Goal: Information Seeking & Learning: Learn about a topic

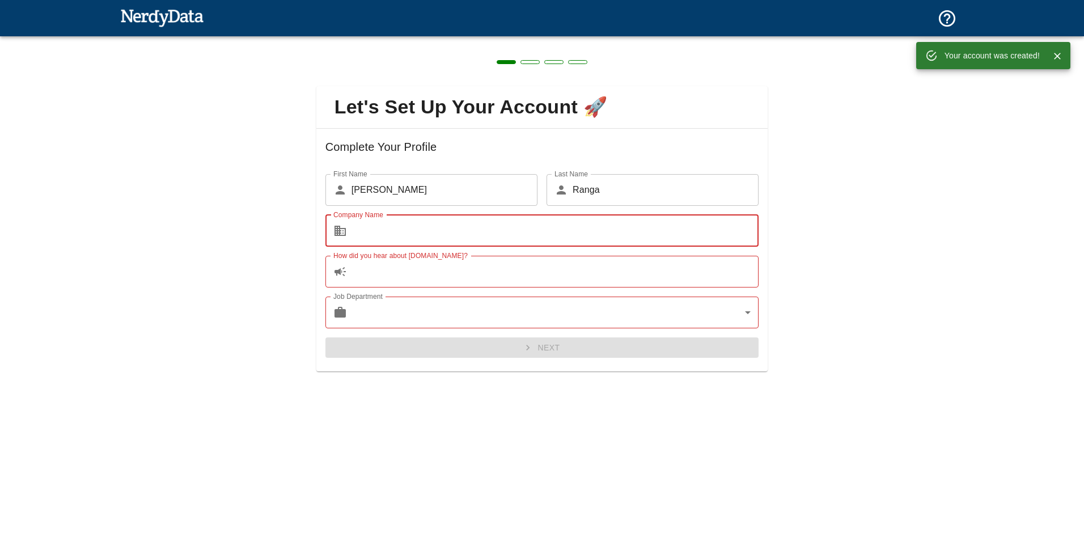
type input "TransUnion"
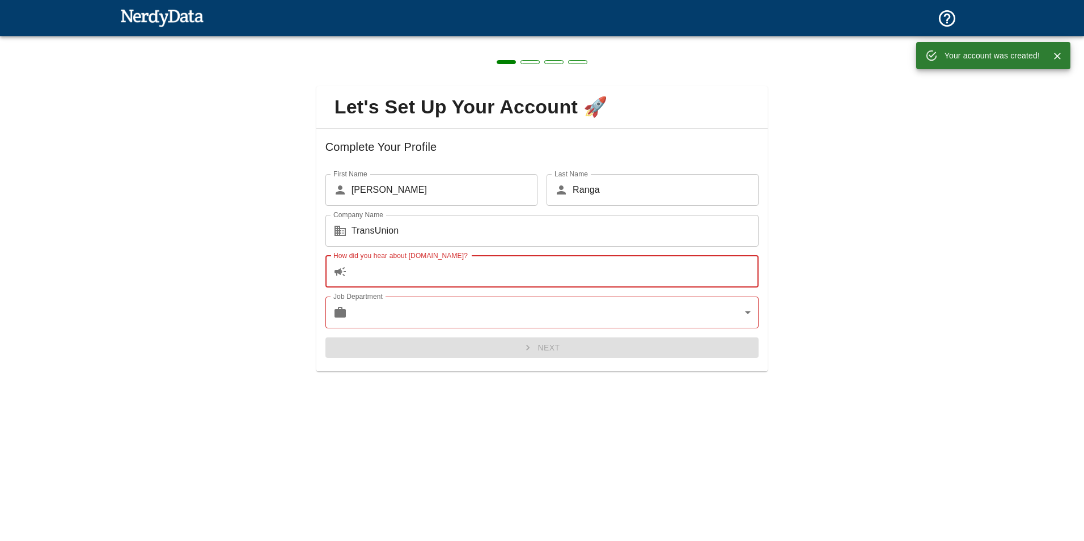
click at [512, 270] on input "How did you hear about [DOMAIN_NAME]?" at bounding box center [556, 272] width 408 height 32
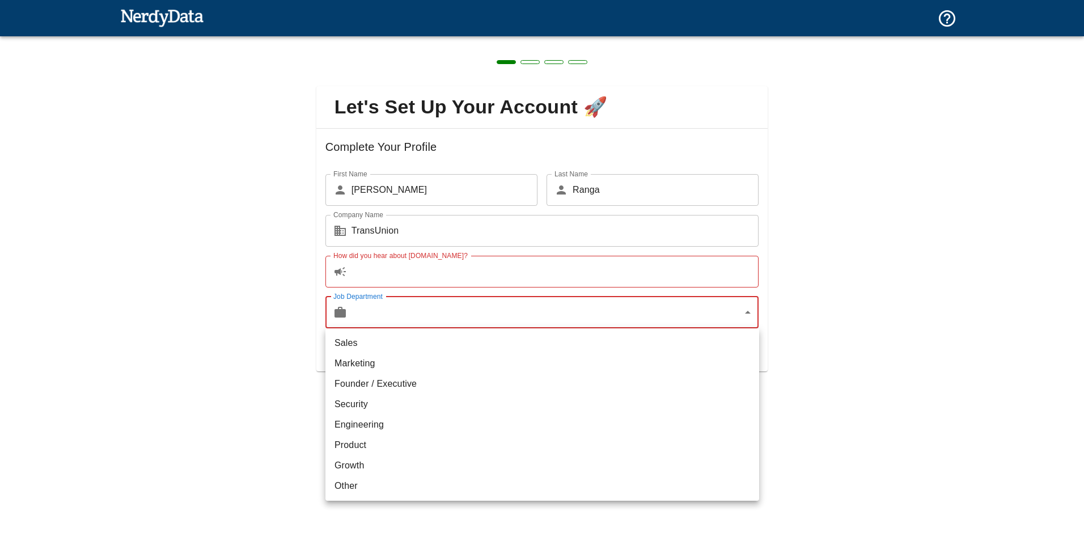
click at [573, 40] on body "Technologies Domains Pricing Products Create a Report Create a list of websites…" at bounding box center [542, 20] width 1084 height 40
click at [472, 438] on li "Product" at bounding box center [543, 445] width 434 height 20
type input "product"
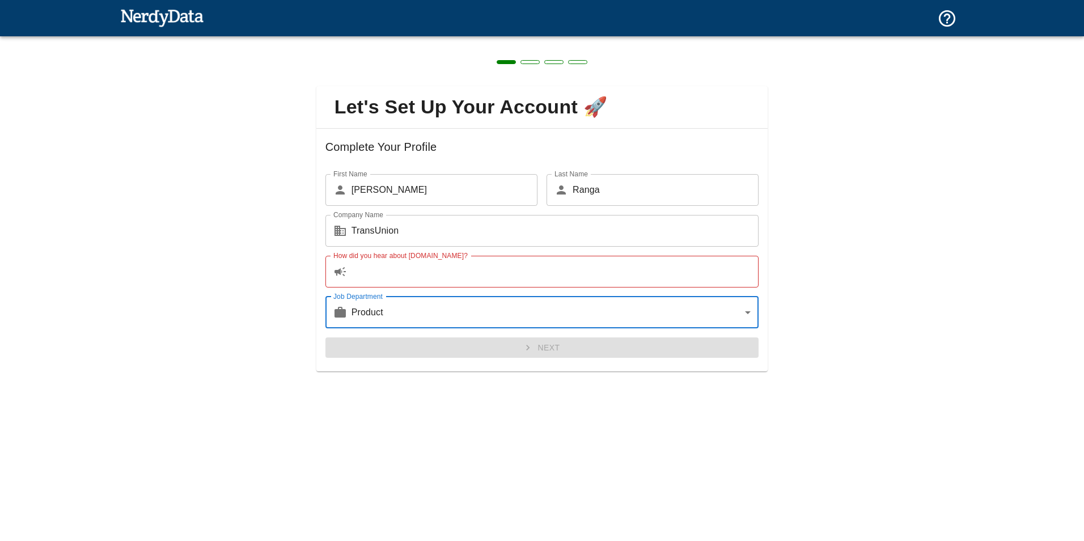
click at [558, 281] on input "How did you hear about [DOMAIN_NAME]?" at bounding box center [556, 272] width 408 height 32
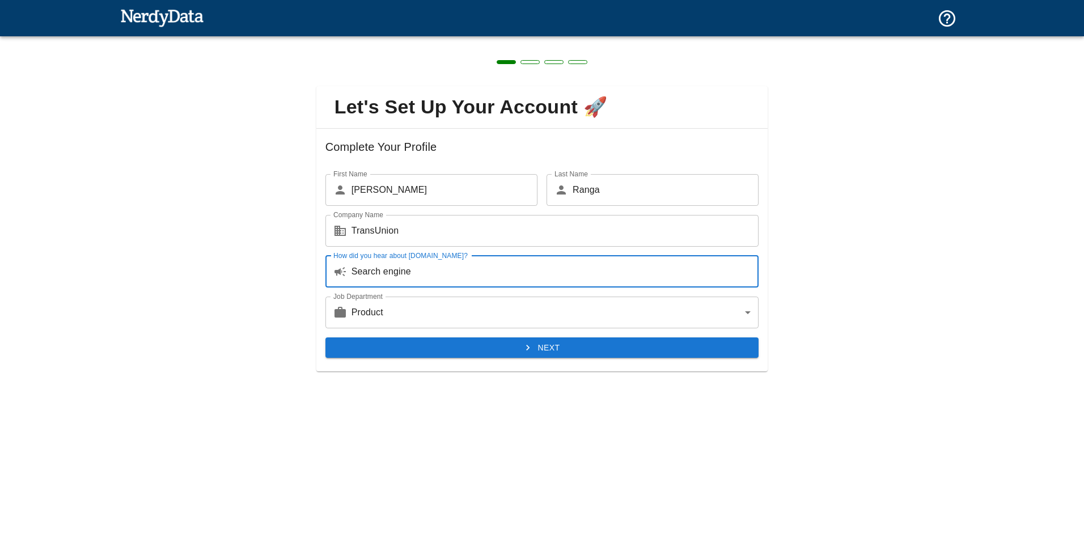
type input "Search engine"
click at [536, 343] on button "Next" at bounding box center [543, 347] width 434 height 21
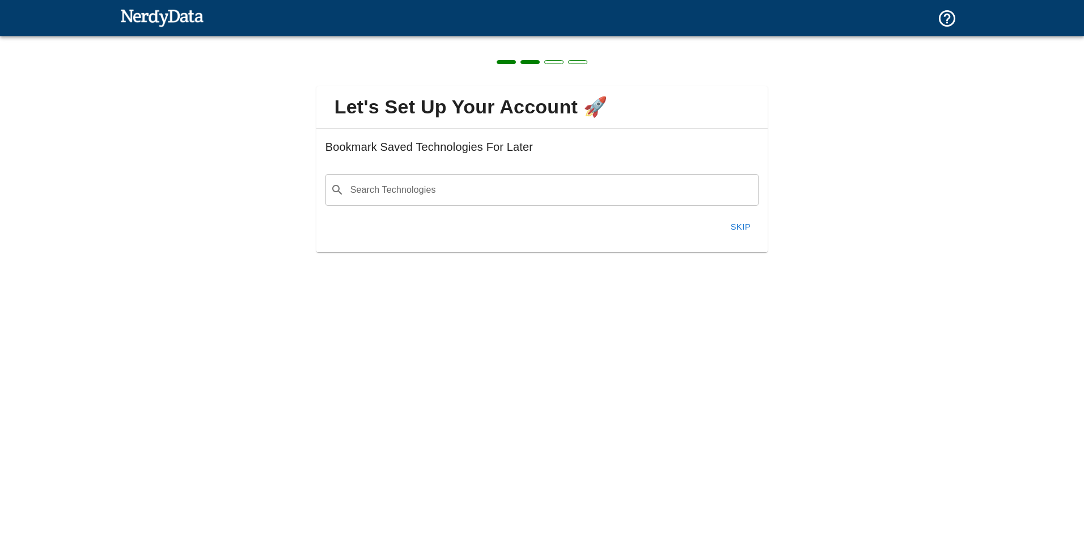
click at [745, 231] on button "Skip" at bounding box center [741, 227] width 36 height 24
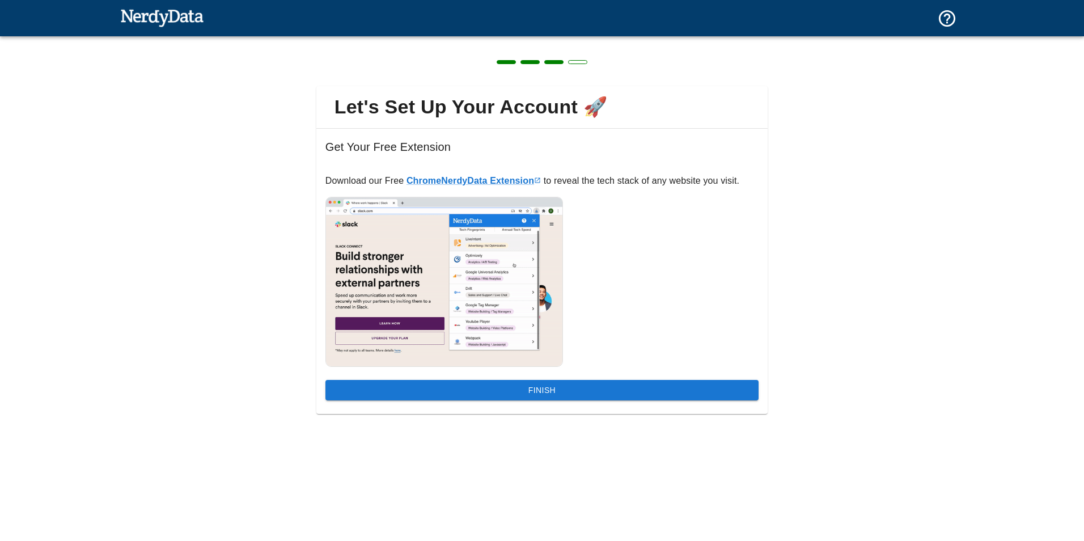
click at [702, 395] on button "Finish" at bounding box center [543, 390] width 434 height 21
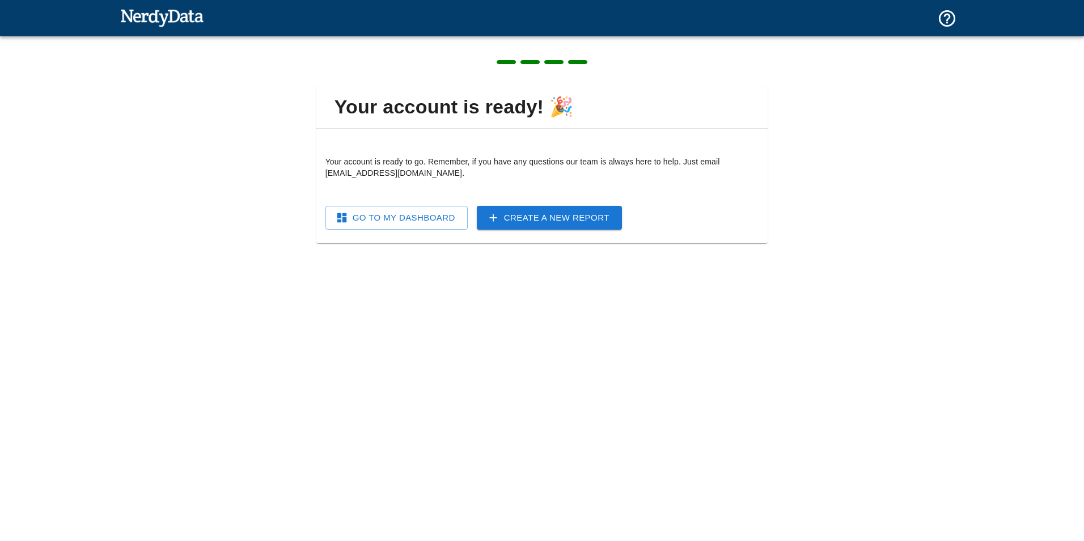
click at [416, 223] on link "Go To My Dashboard" at bounding box center [397, 218] width 142 height 24
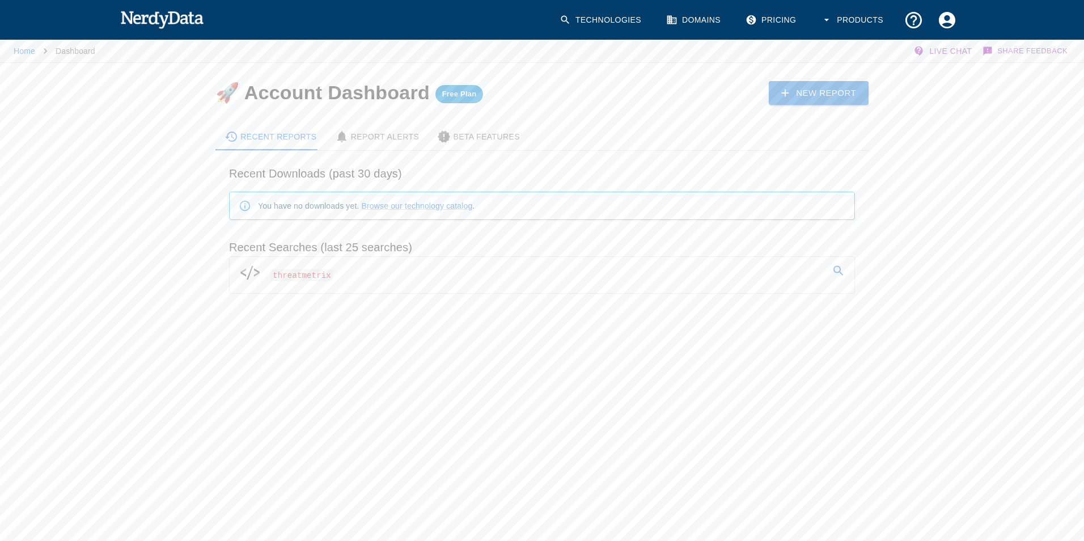
click at [378, 276] on link "threatmetrix" at bounding box center [542, 273] width 625 height 32
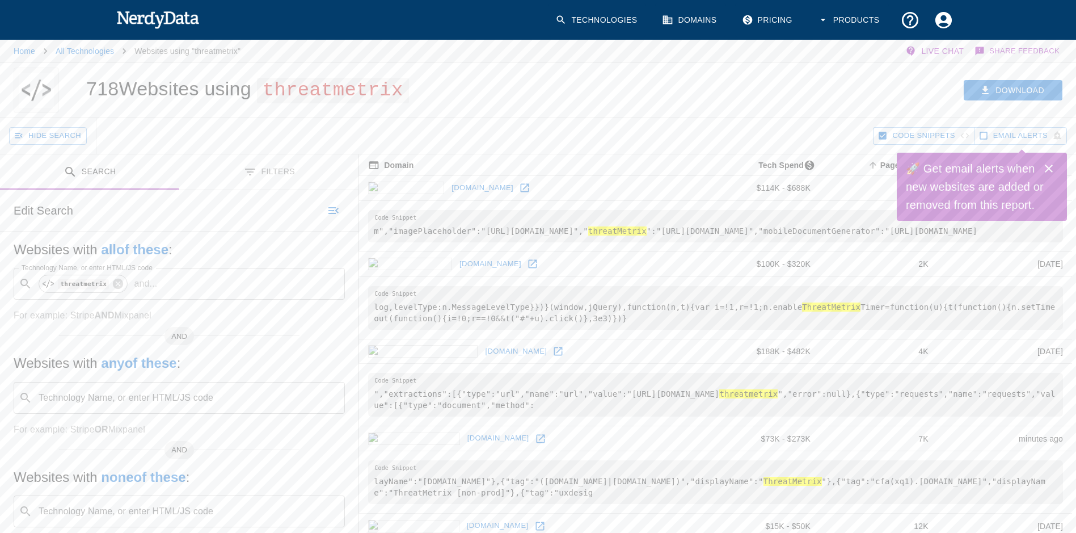
click at [1053, 160] on button "Close" at bounding box center [1048, 168] width 23 height 23
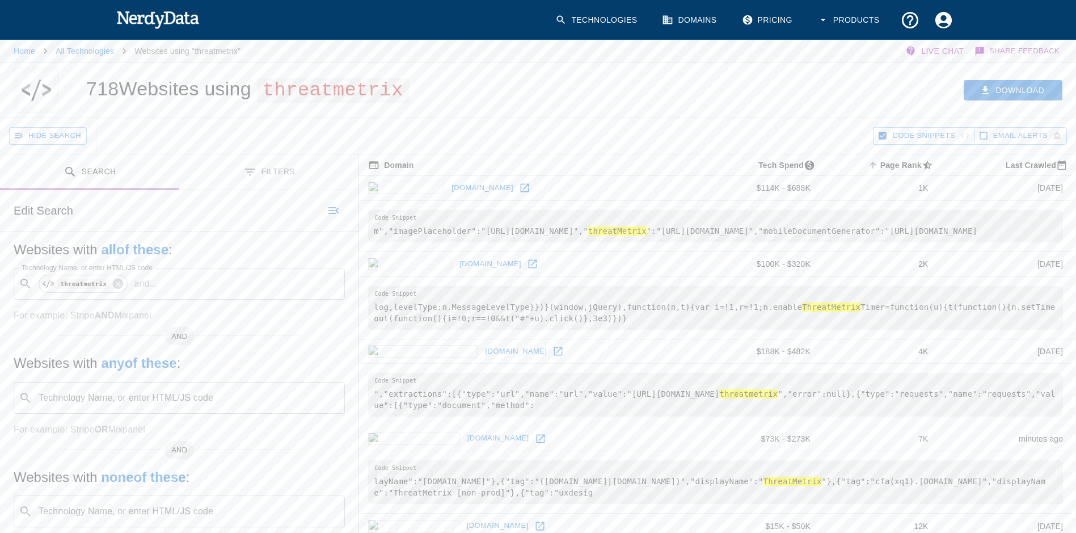
click at [302, 178] on button "Filters" at bounding box center [268, 172] width 179 height 36
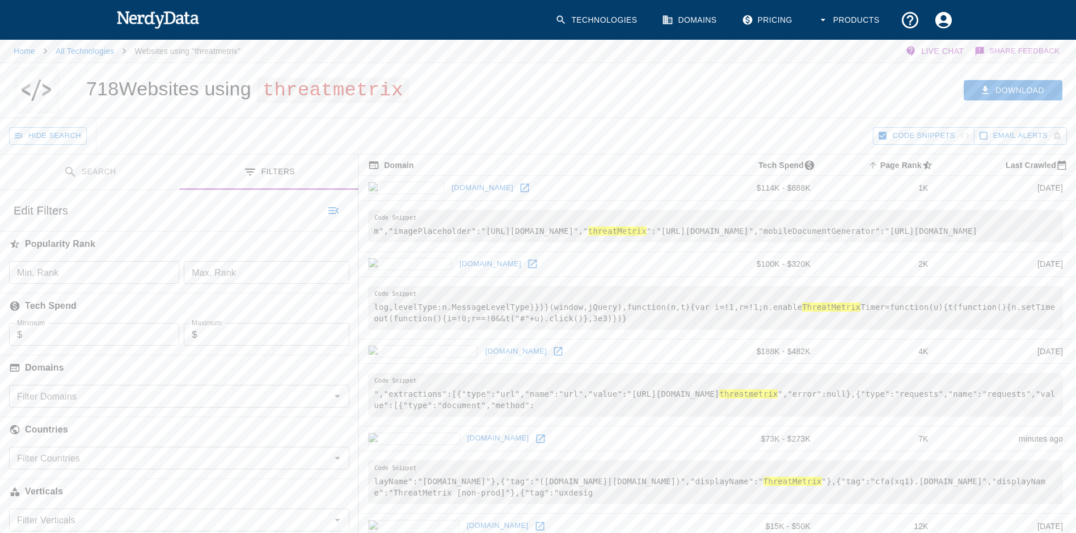
click at [145, 179] on button "Search" at bounding box center [89, 172] width 179 height 36
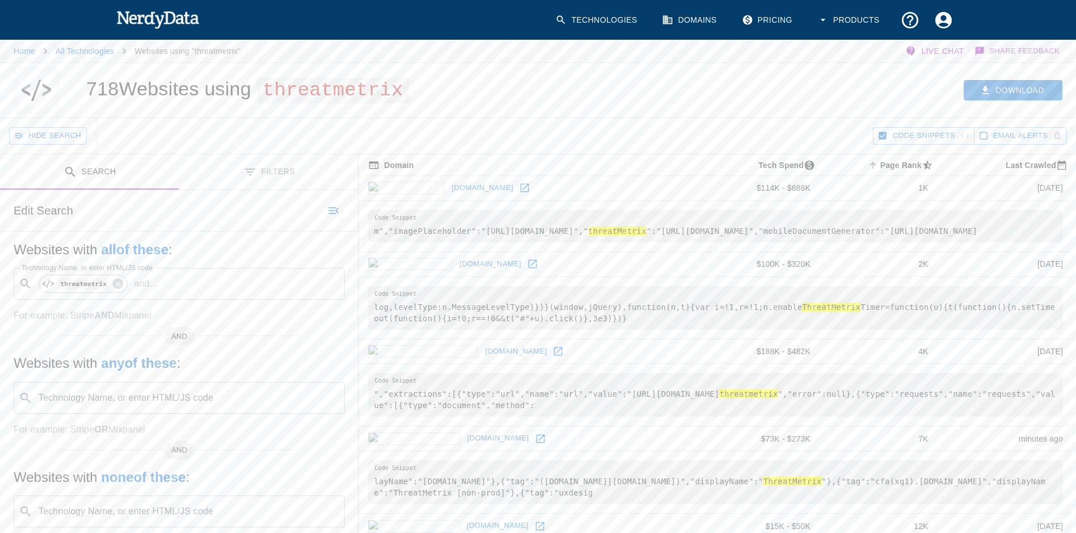
click at [272, 166] on button "Filters" at bounding box center [268, 172] width 179 height 36
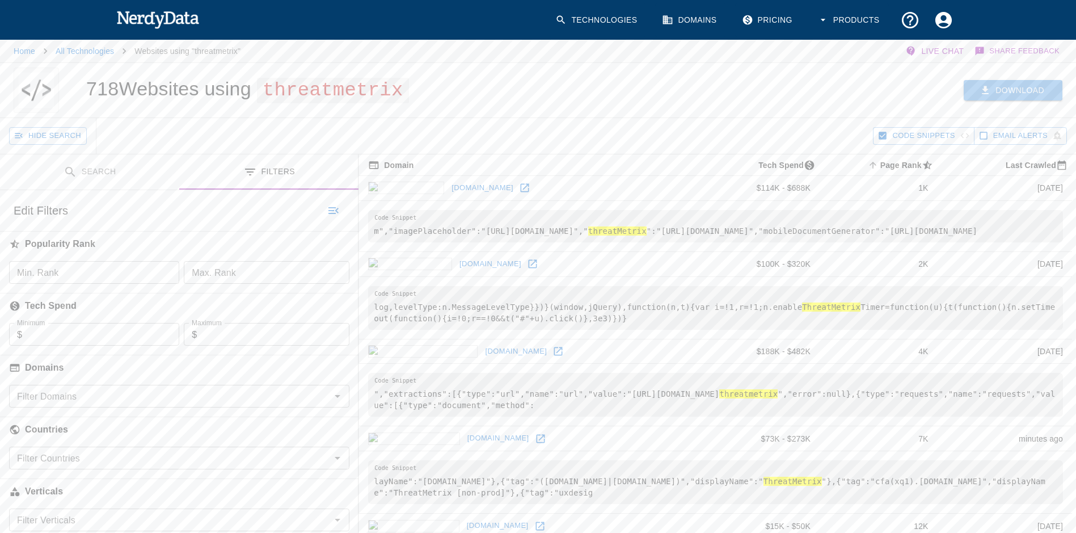
click at [1036, 90] on button "Download" at bounding box center [1013, 90] width 99 height 21
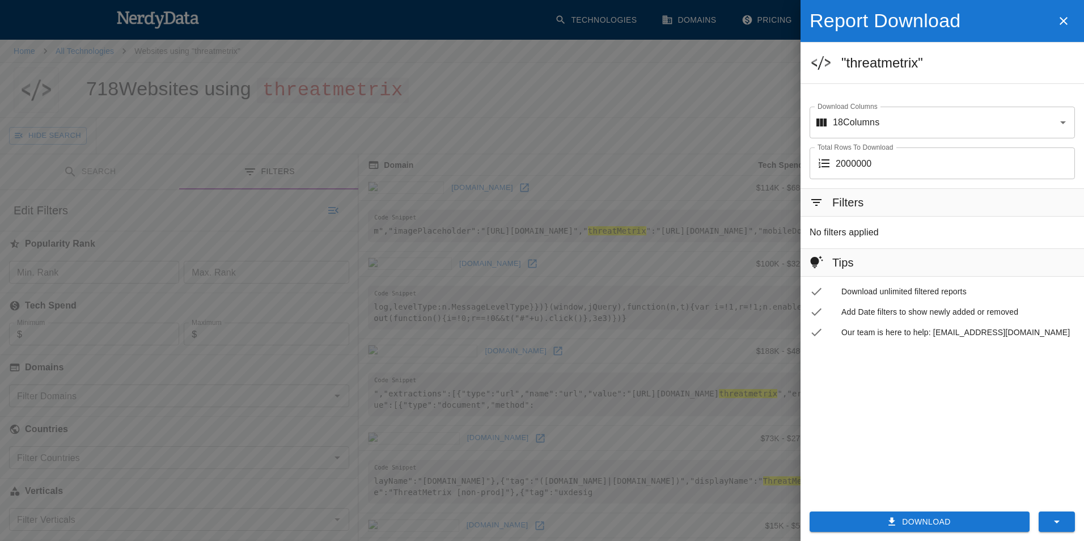
click at [937, 523] on button "Download" at bounding box center [920, 522] width 220 height 21
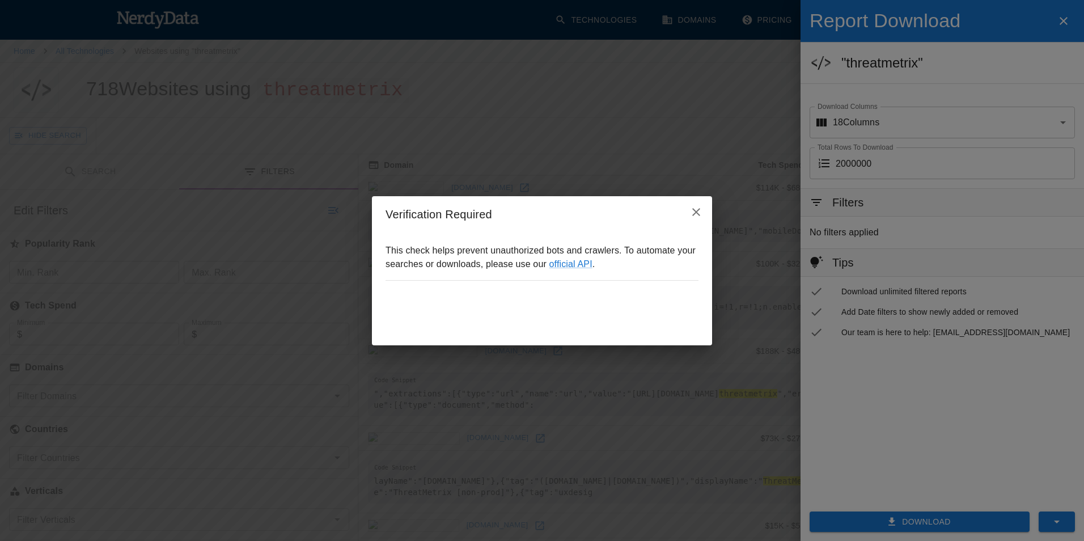
click at [381, 314] on div "This check helps prevent unauthorized bots and crawlers. To automate your searc…" at bounding box center [542, 289] width 340 height 113
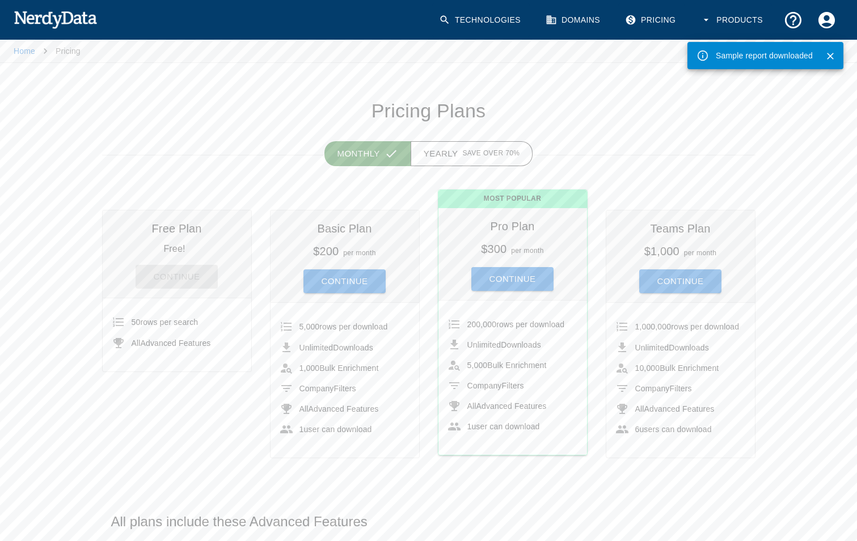
click at [197, 276] on div "Continue" at bounding box center [177, 272] width 130 height 33
click at [203, 426] on div "Free Plan Free! Continue 50 rows per search All Advanced Features" at bounding box center [168, 325] width 168 height 266
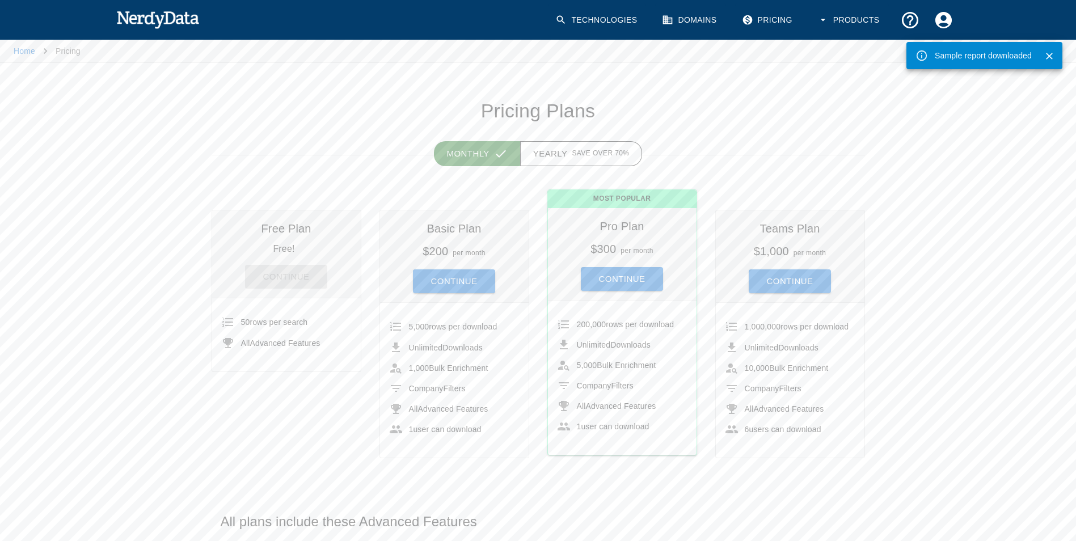
click at [260, 430] on div "Free Plan Free! Continue 50 rows per search All Advanced Features" at bounding box center [277, 325] width 168 height 266
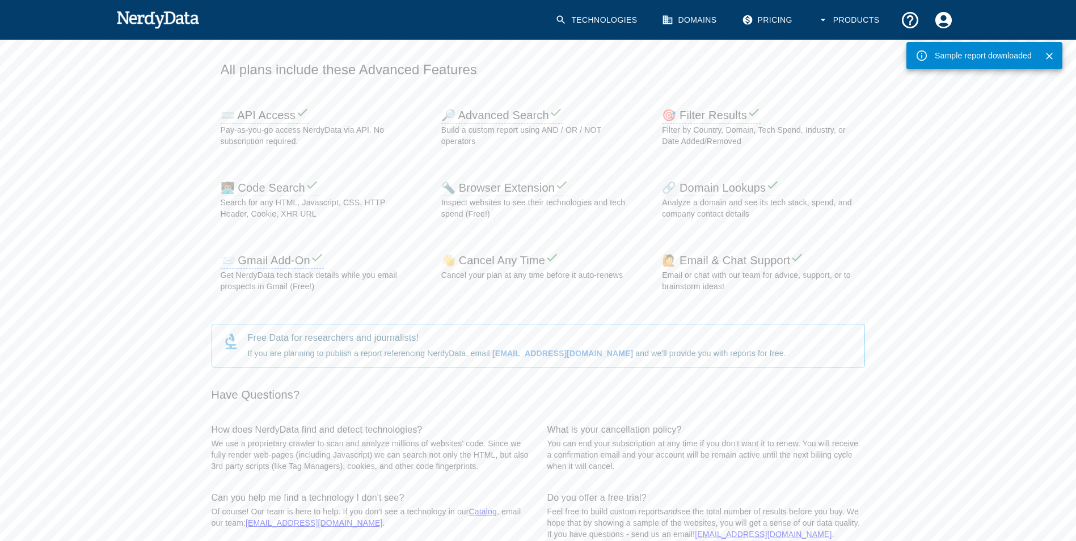
scroll to position [112, 0]
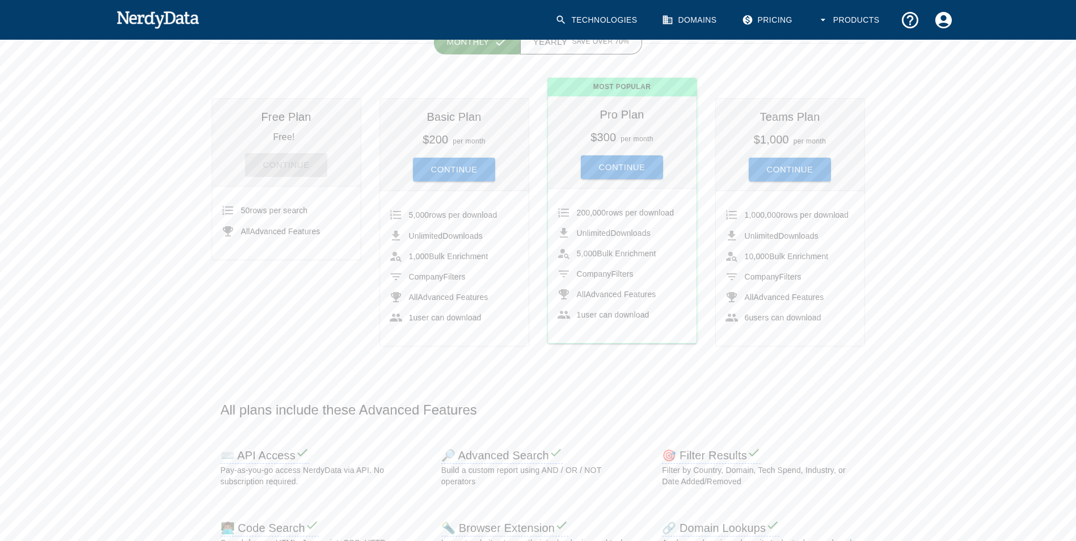
click at [296, 167] on div "Continue" at bounding box center [286, 160] width 130 height 33
click at [295, 167] on div "Continue" at bounding box center [286, 160] width 130 height 33
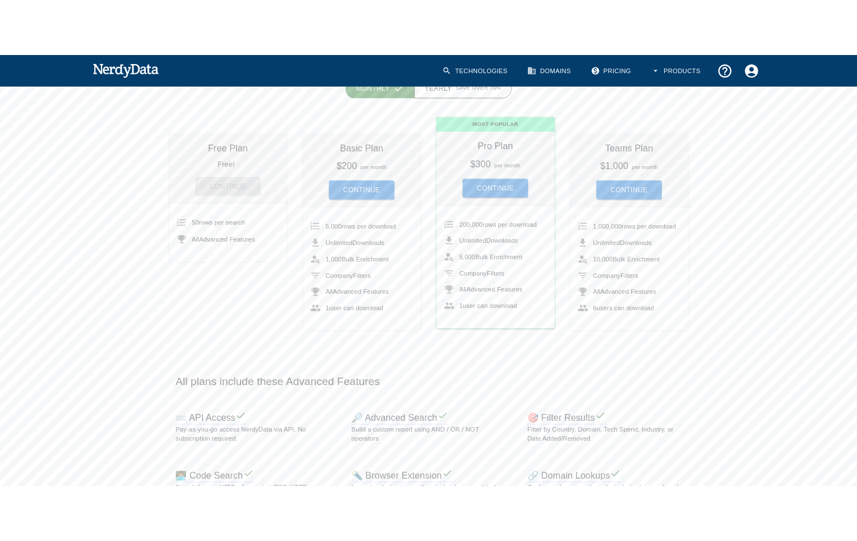
scroll to position [0, 0]
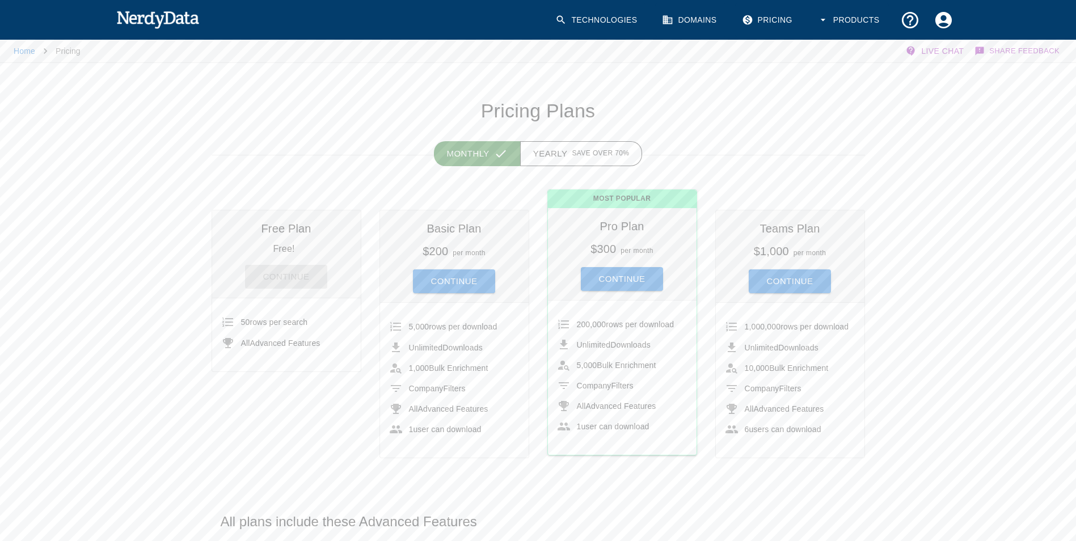
click at [288, 279] on div "Continue" at bounding box center [286, 272] width 130 height 33
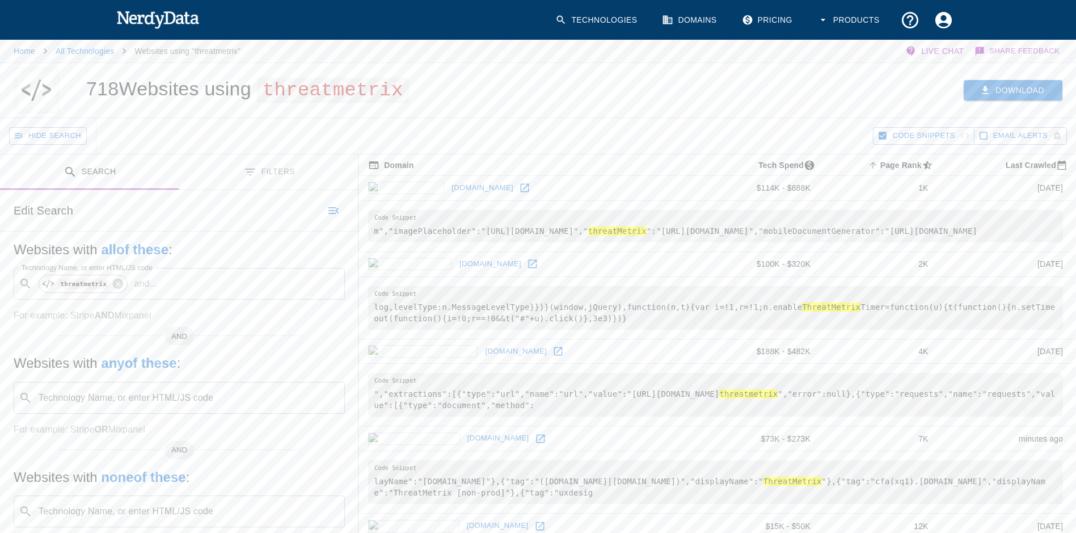
click at [1042, 90] on button "Download" at bounding box center [1013, 90] width 99 height 21
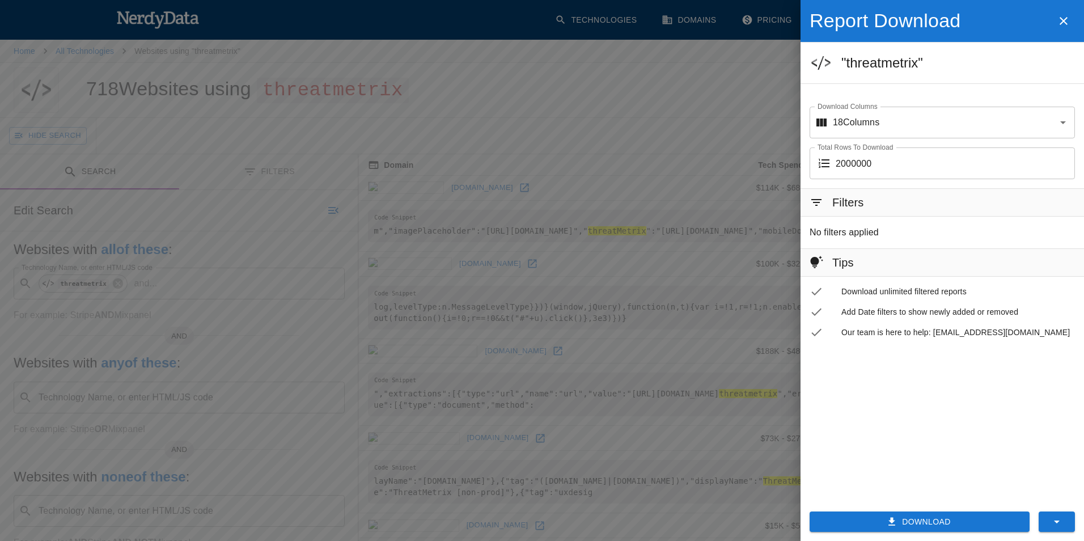
click at [958, 524] on button "Download" at bounding box center [920, 522] width 220 height 21
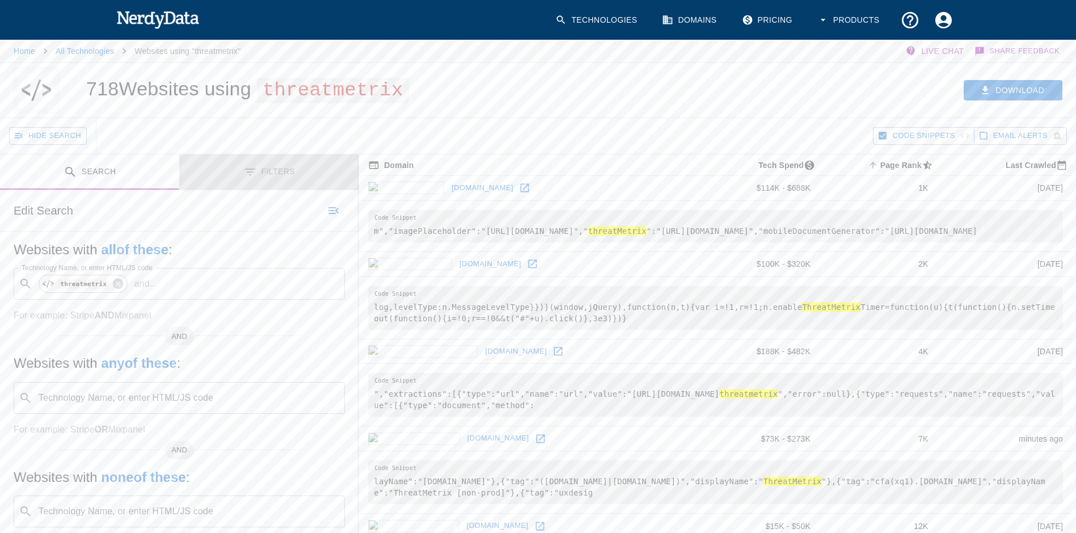
click at [255, 166] on icon "Toggle between search and filters" at bounding box center [250, 172] width 14 height 14
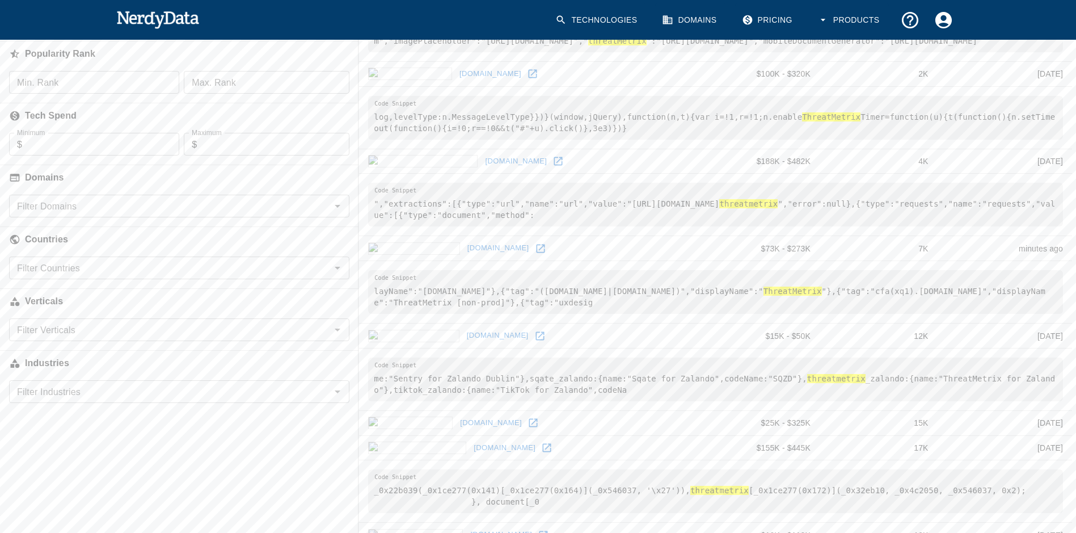
scroll to position [227, 0]
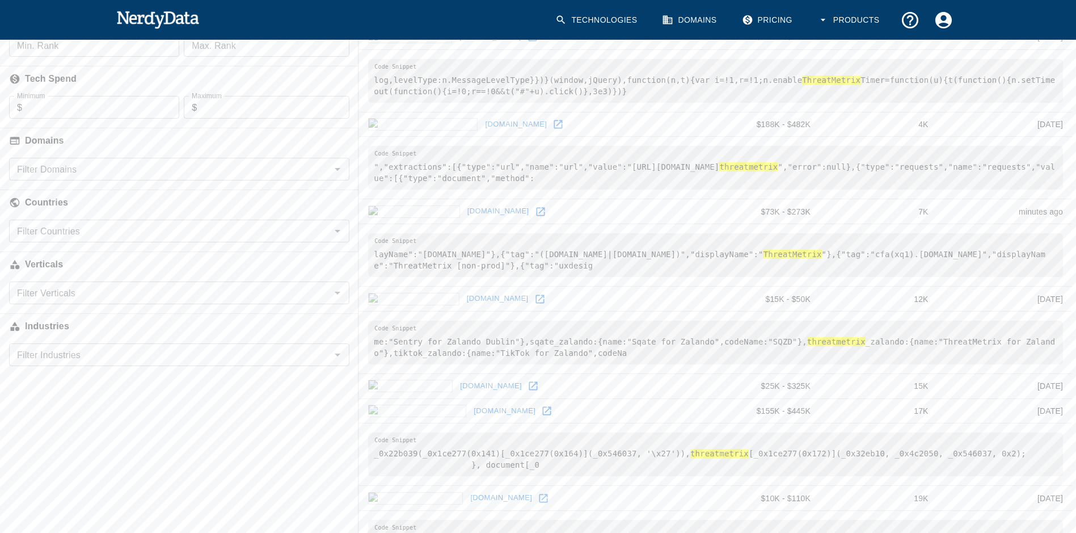
click at [322, 238] on input "Filter Countries" at bounding box center [169, 231] width 315 height 16
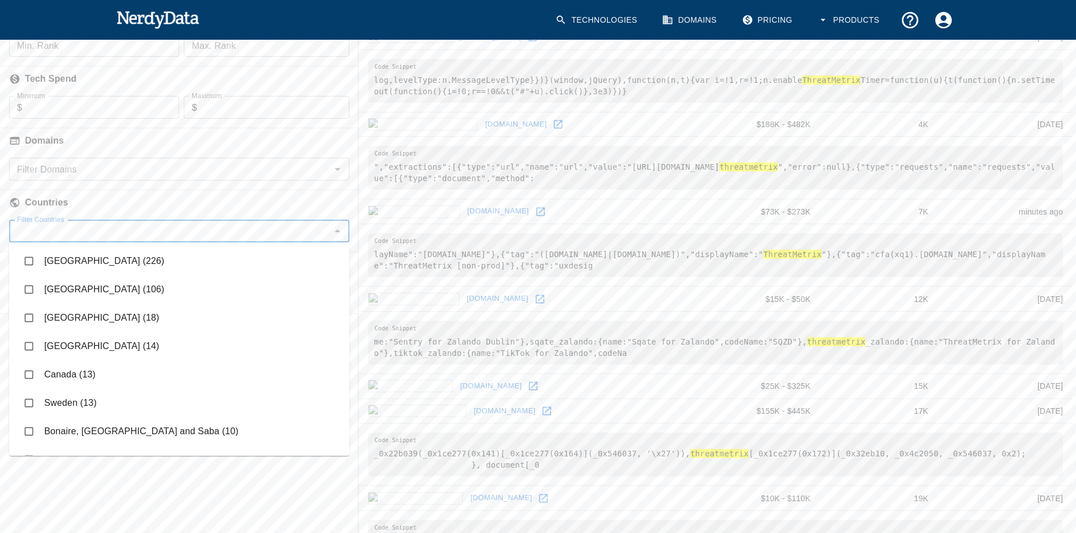
scroll to position [57, 0]
click at [29, 292] on input "checkbox" at bounding box center [29, 289] width 22 height 22
checkbox input "true"
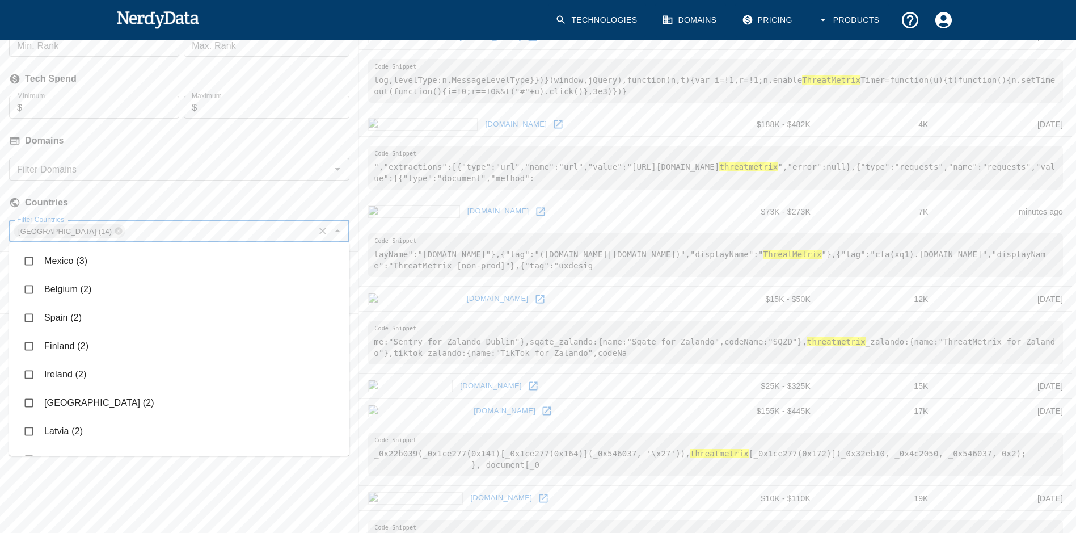
scroll to position [737, 0]
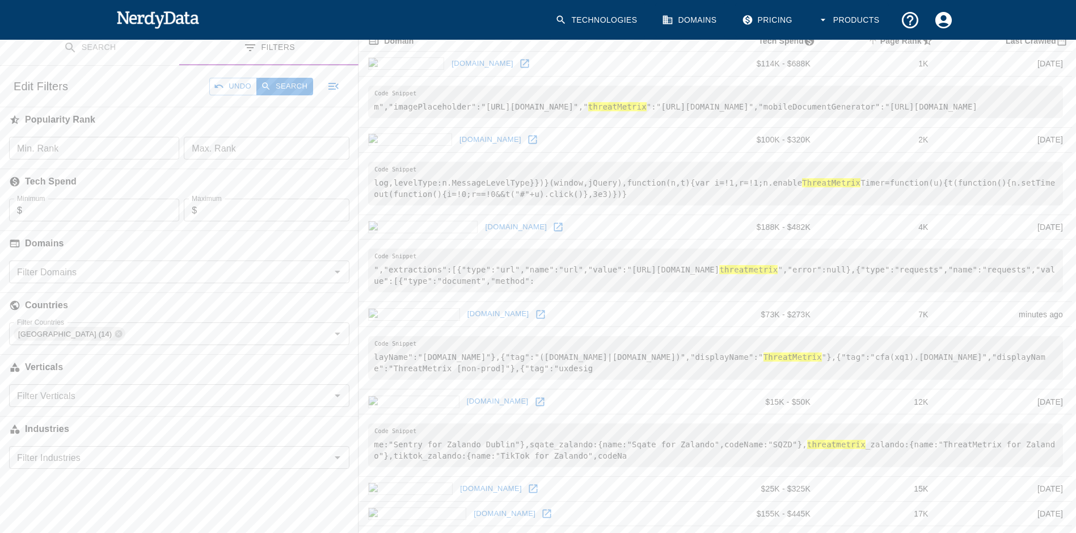
scroll to position [0, 0]
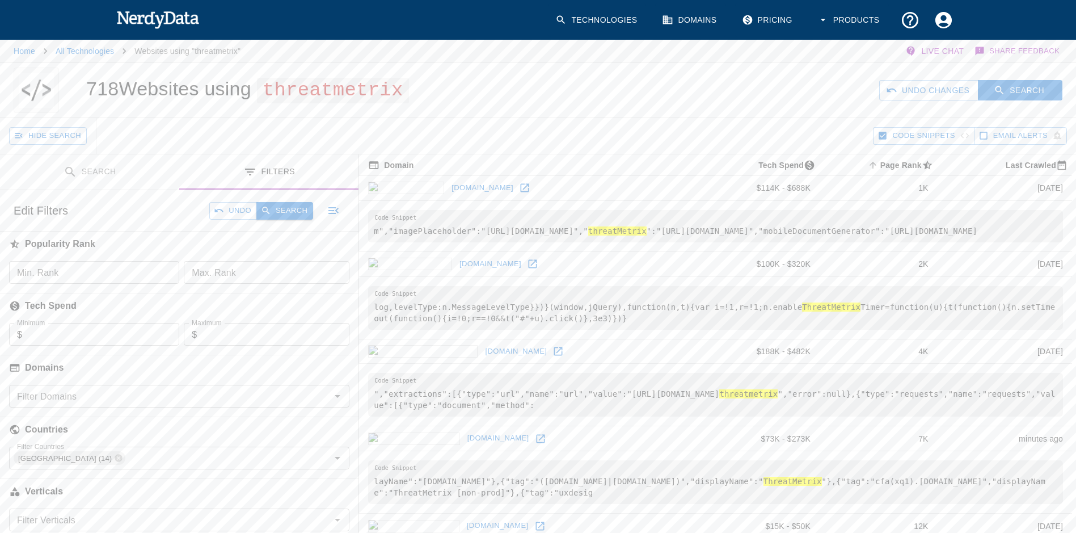
click at [288, 205] on button "Search" at bounding box center [284, 211] width 57 height 18
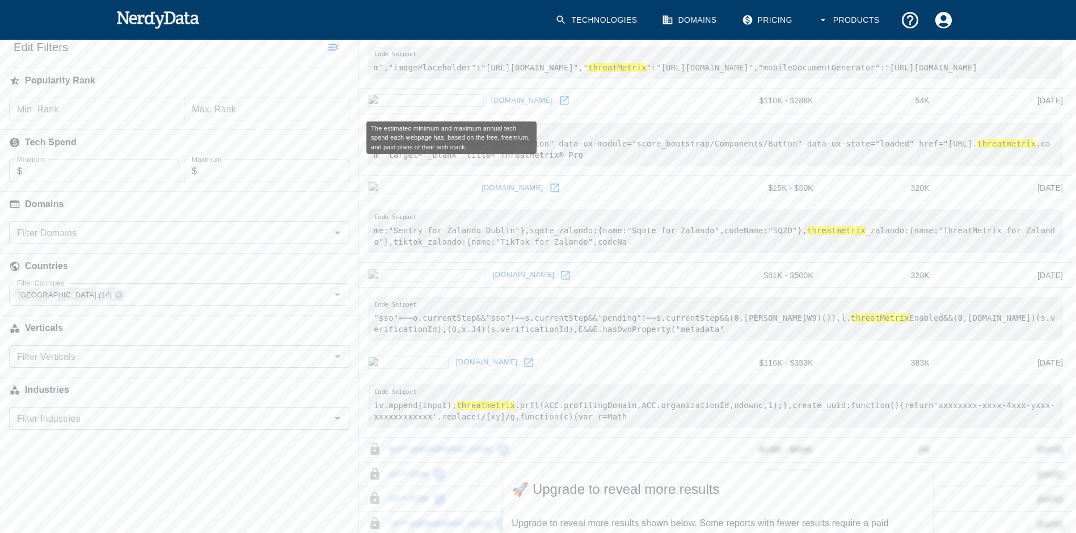
scroll to position [171, 0]
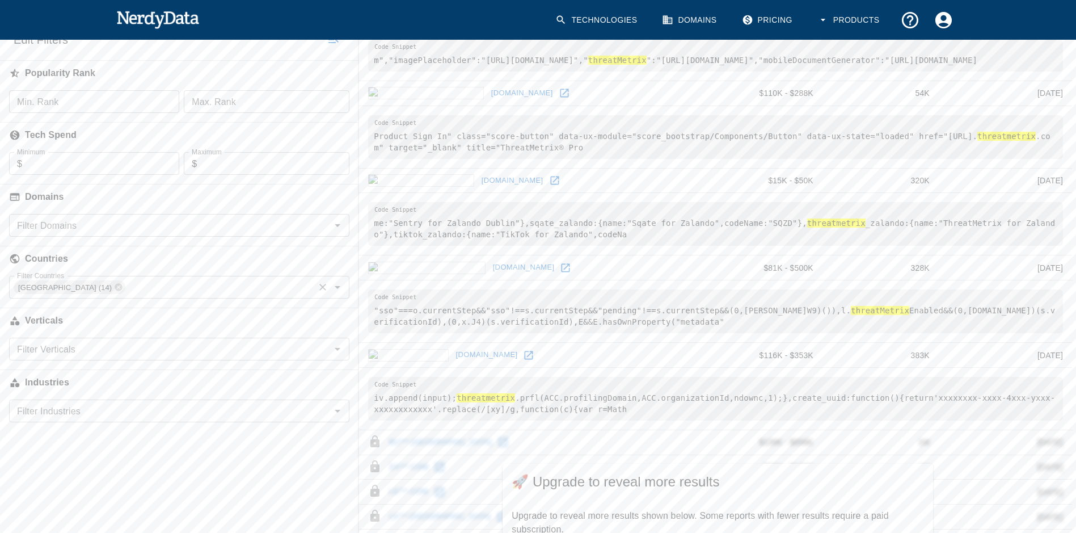
click at [322, 289] on icon "Clear" at bounding box center [322, 286] width 11 height 11
click at [286, 45] on button "Search" at bounding box center [284, 40] width 57 height 18
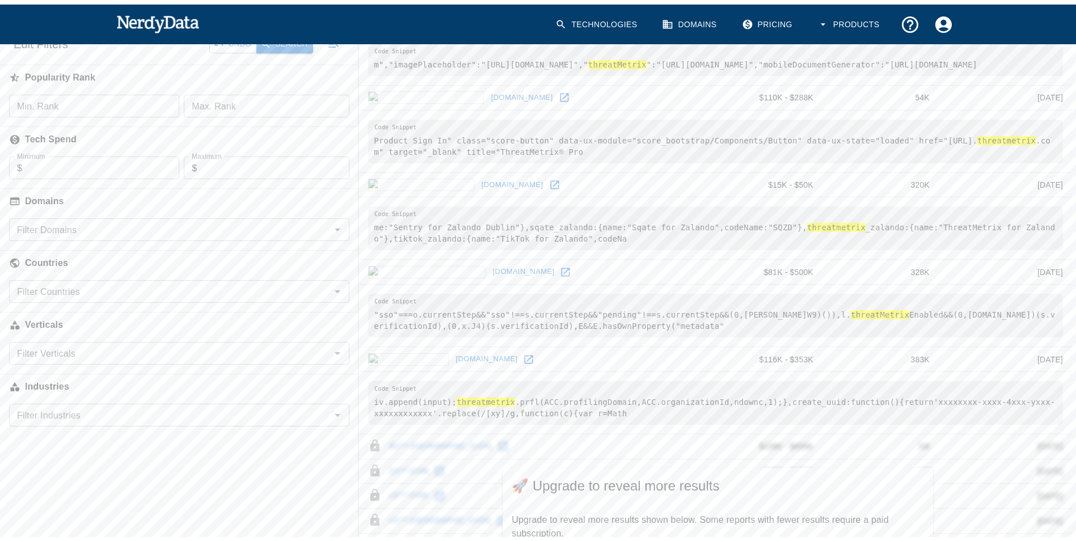
scroll to position [163, 0]
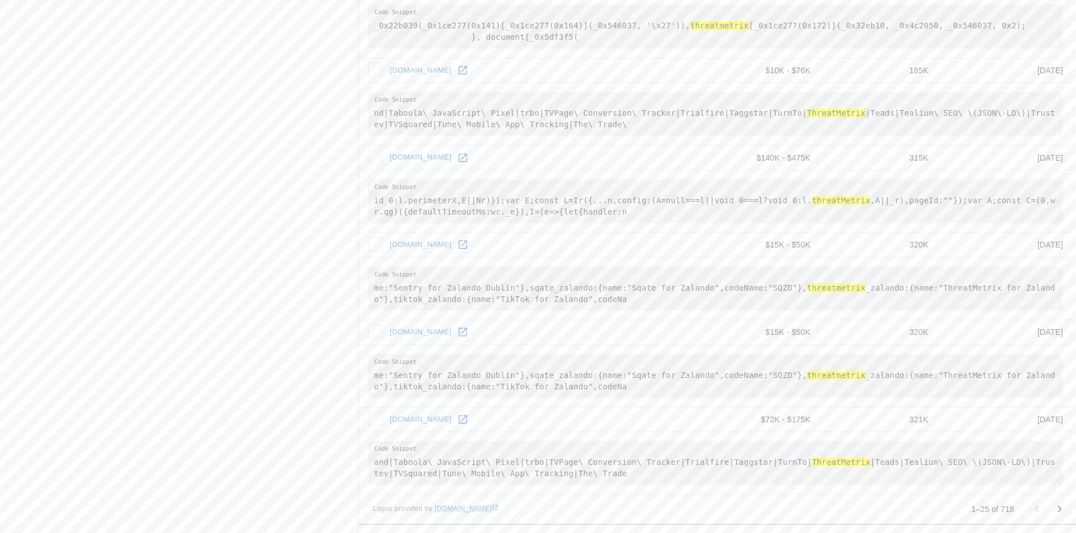
scroll to position [1583, 0]
click at [1029, 509] on div at bounding box center [1047, 508] width 45 height 23
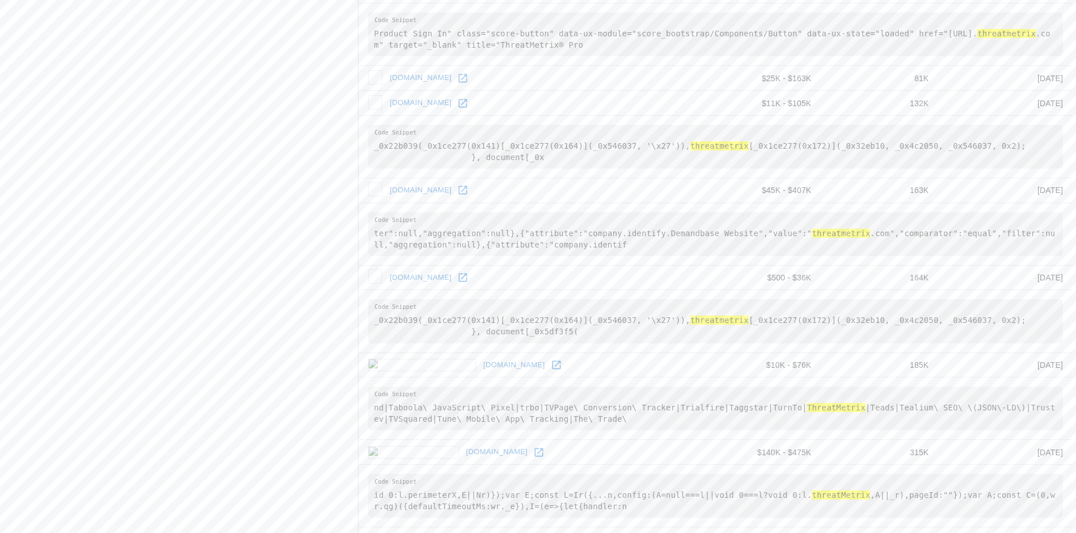
scroll to position [1243, 0]
click at [837, 344] on pre "_0x22b039(_0x1ce277(0x141)[_0x1ce277(0x164)](_0x546037, '\x27')), threatmetrix …" at bounding box center [715, 322] width 695 height 44
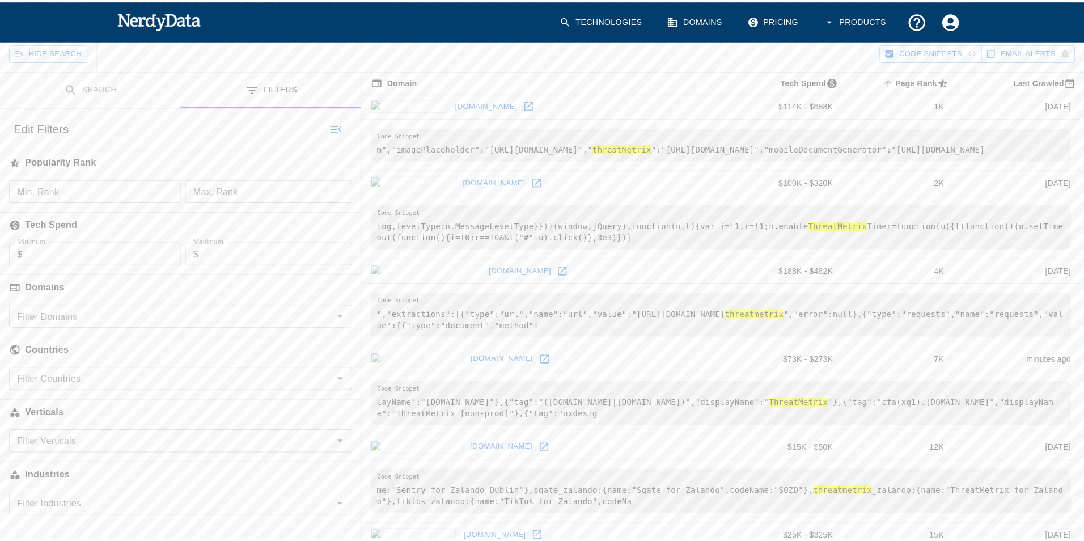
scroll to position [0, 0]
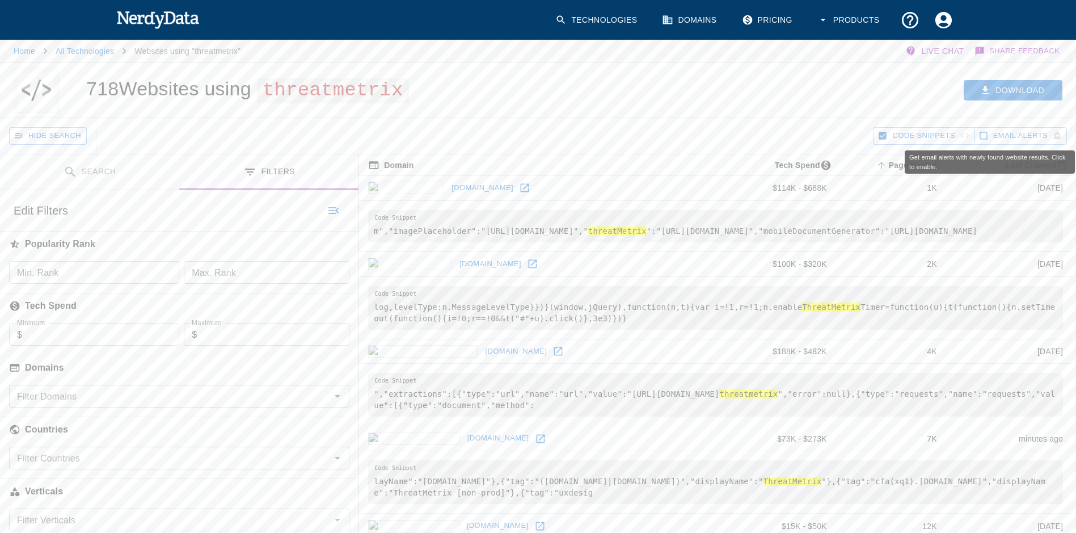
click at [1024, 137] on span "Email Alerts" at bounding box center [1020, 135] width 54 height 13
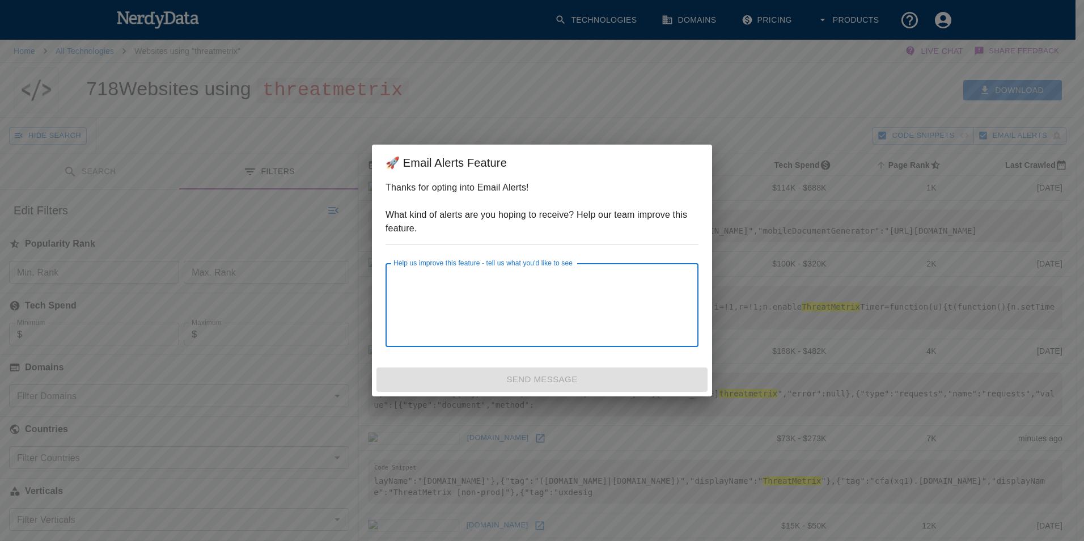
click at [572, 323] on textarea "Help us improve this feature - tell us what you'd like to see" at bounding box center [542, 305] width 297 height 65
click at [618, 282] on textarea "Help us improve this feature - tell us what you'd like to see" at bounding box center [542, 305] width 297 height 65
click at [568, 381] on div "Send Message" at bounding box center [542, 379] width 340 height 33
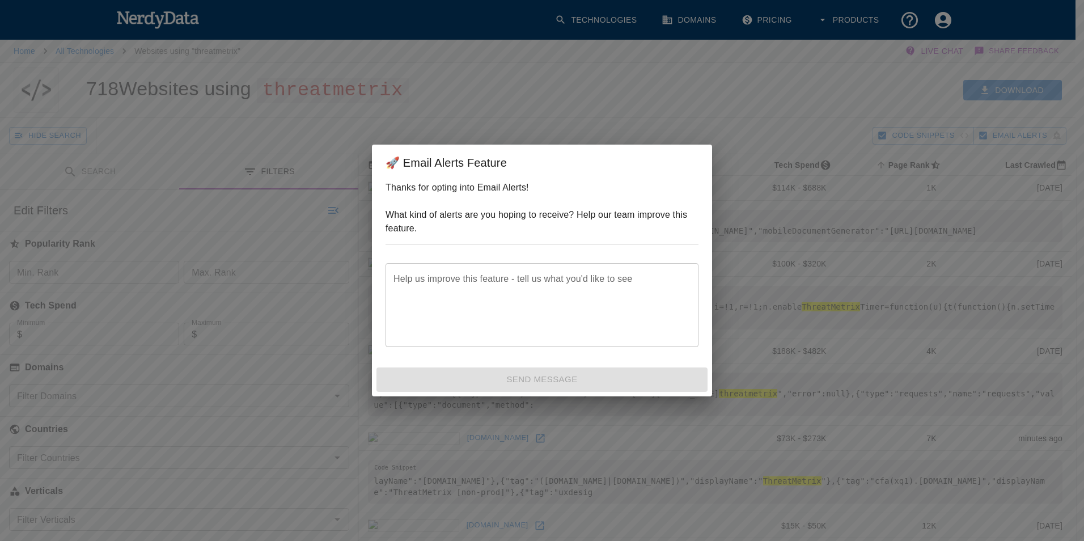
click at [768, 117] on div "🚀 Email Alerts Feature Thanks for opting into Email Alerts! What kind of alerts…" at bounding box center [542, 270] width 1084 height 541
click at [554, 126] on div "🚀 Email Alerts Feature Thanks for opting into Email Alerts! What kind of alerts…" at bounding box center [542, 270] width 1084 height 541
click at [731, 366] on div "🚀 Email Alerts Feature Thanks for opting into Email Alerts! What kind of alerts…" at bounding box center [542, 270] width 1084 height 541
click at [821, 77] on div "🚀 Email Alerts Feature Thanks for opting into Email Alerts! What kind of alerts…" at bounding box center [542, 270] width 1084 height 541
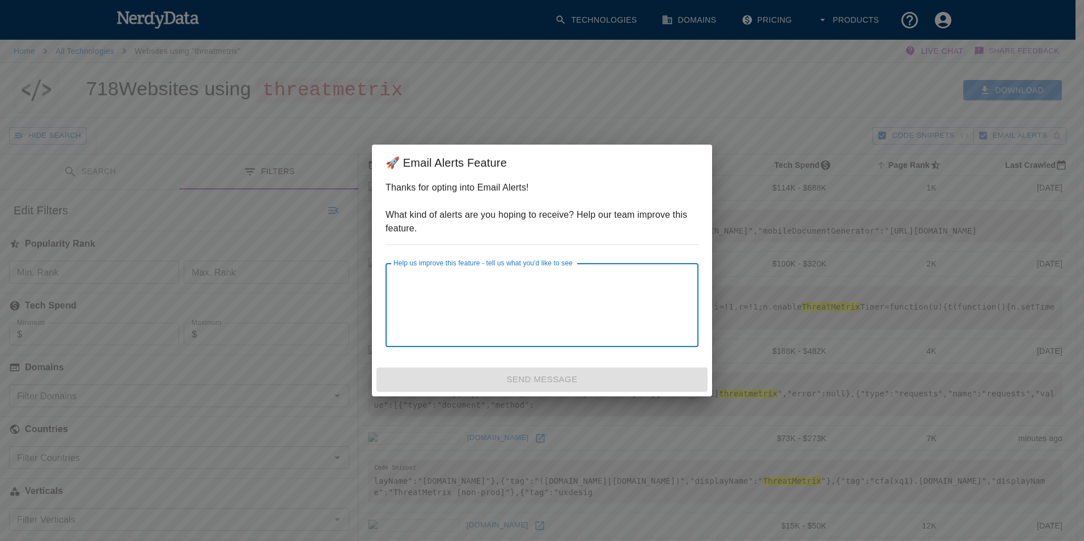
click at [584, 297] on textarea "Help us improve this feature - tell us what you'd like to see" at bounding box center [542, 305] width 297 height 65
click at [544, 366] on div "Send Message" at bounding box center [542, 379] width 340 height 33
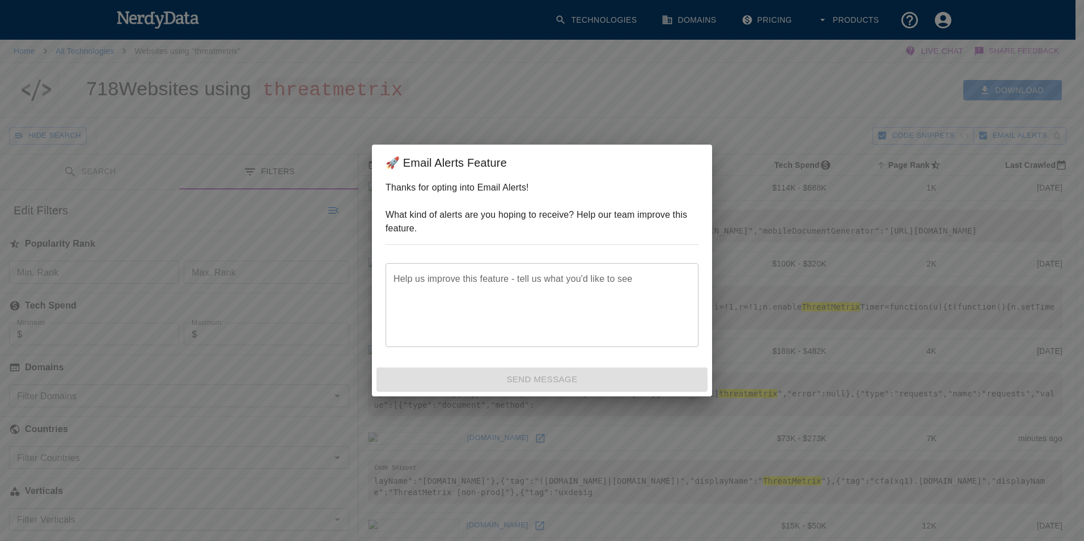
click at [544, 366] on div "Send Message" at bounding box center [542, 379] width 340 height 33
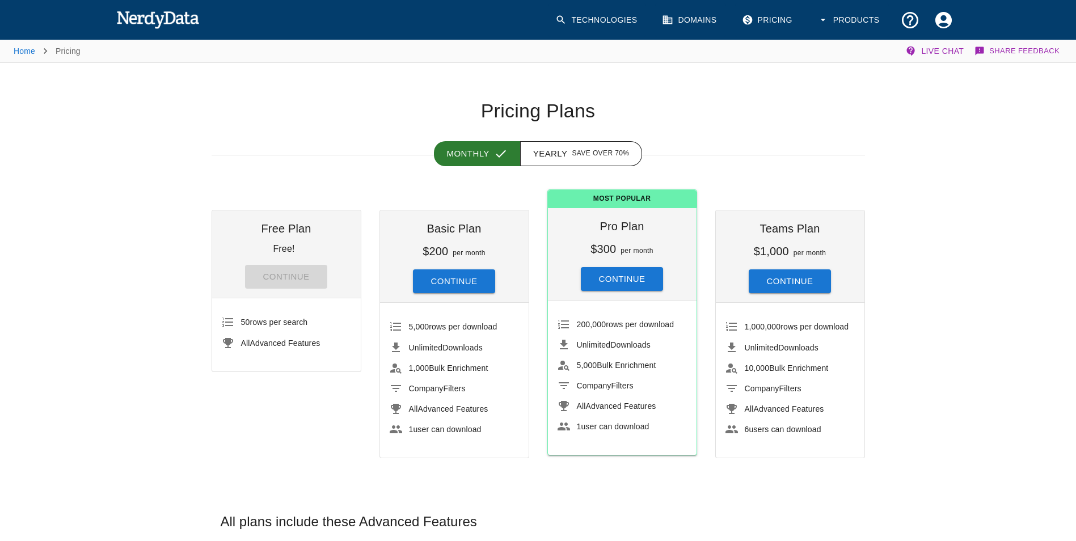
click at [598, 17] on link "Technologies" at bounding box center [597, 19] width 98 height 33
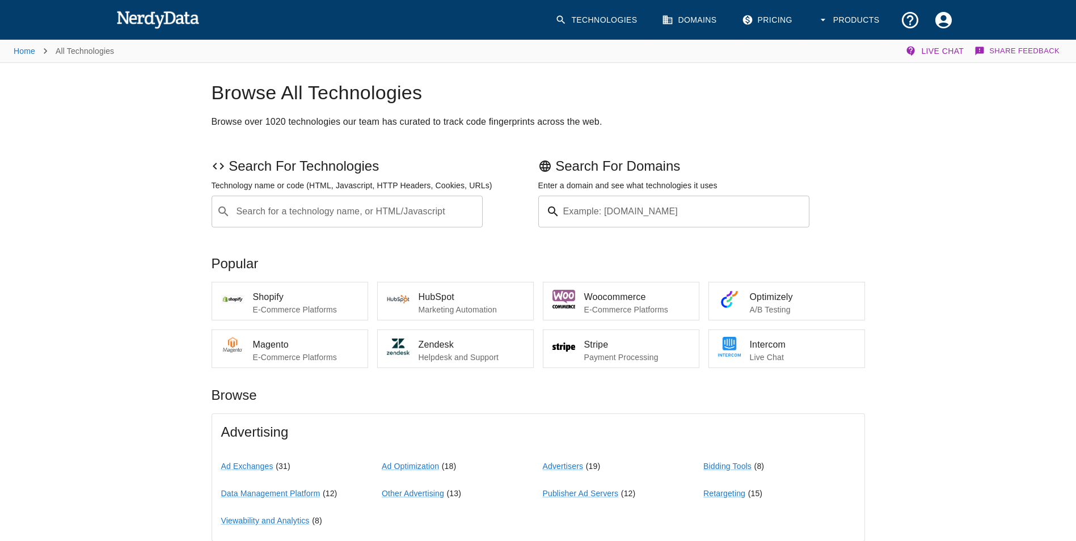
click at [429, 212] on input "Search for a technology name, or HTML/Javascript" at bounding box center [356, 212] width 243 height 22
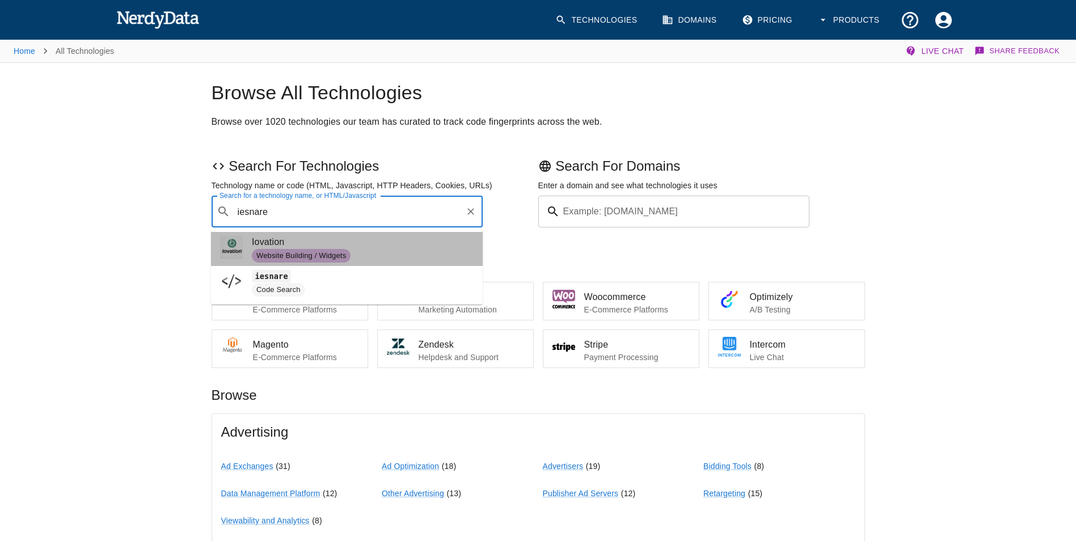
click at [415, 252] on span "Website Building / Widgets" at bounding box center [363, 256] width 222 height 14
type input "iesnare"
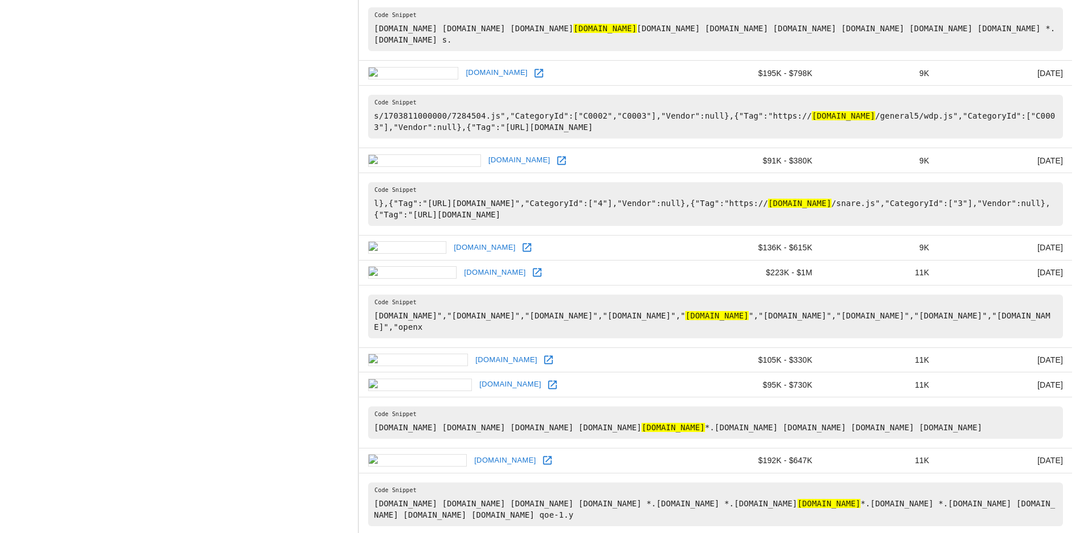
scroll to position [737, 0]
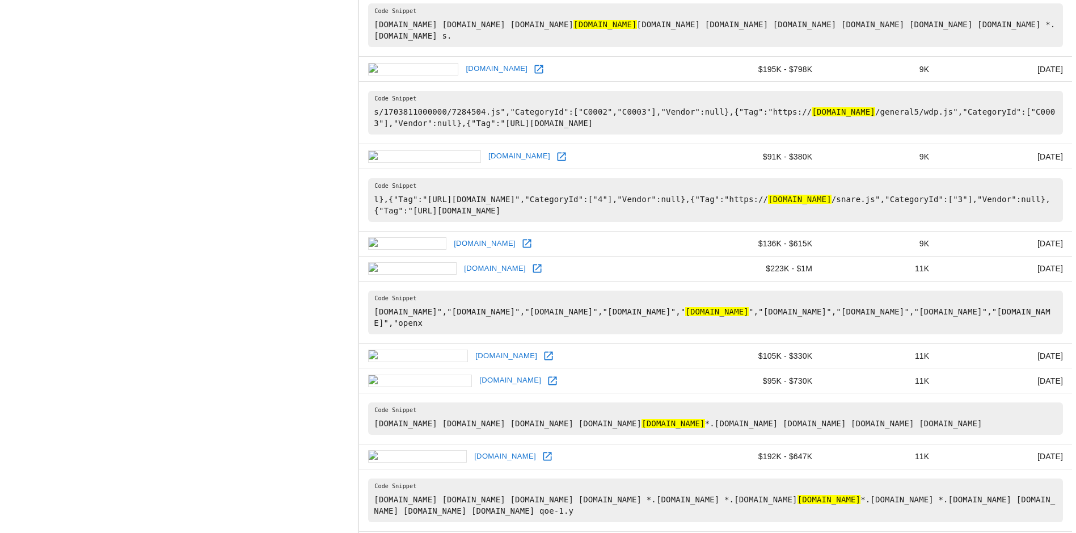
click at [547, 256] on td "ee.co.uk" at bounding box center [528, 243] width 338 height 25
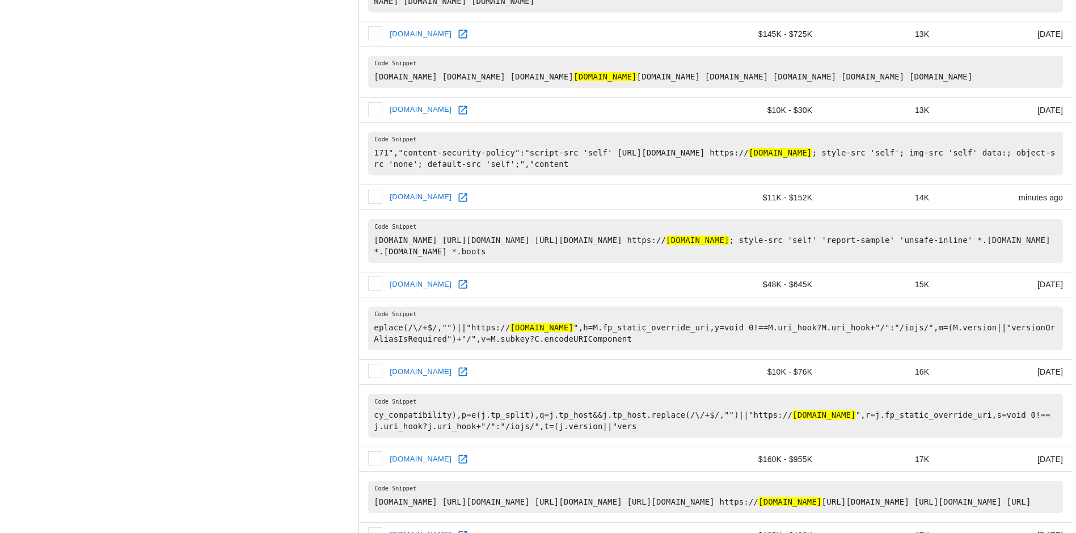
scroll to position [1361, 0]
